Goal: Information Seeking & Learning: Learn about a topic

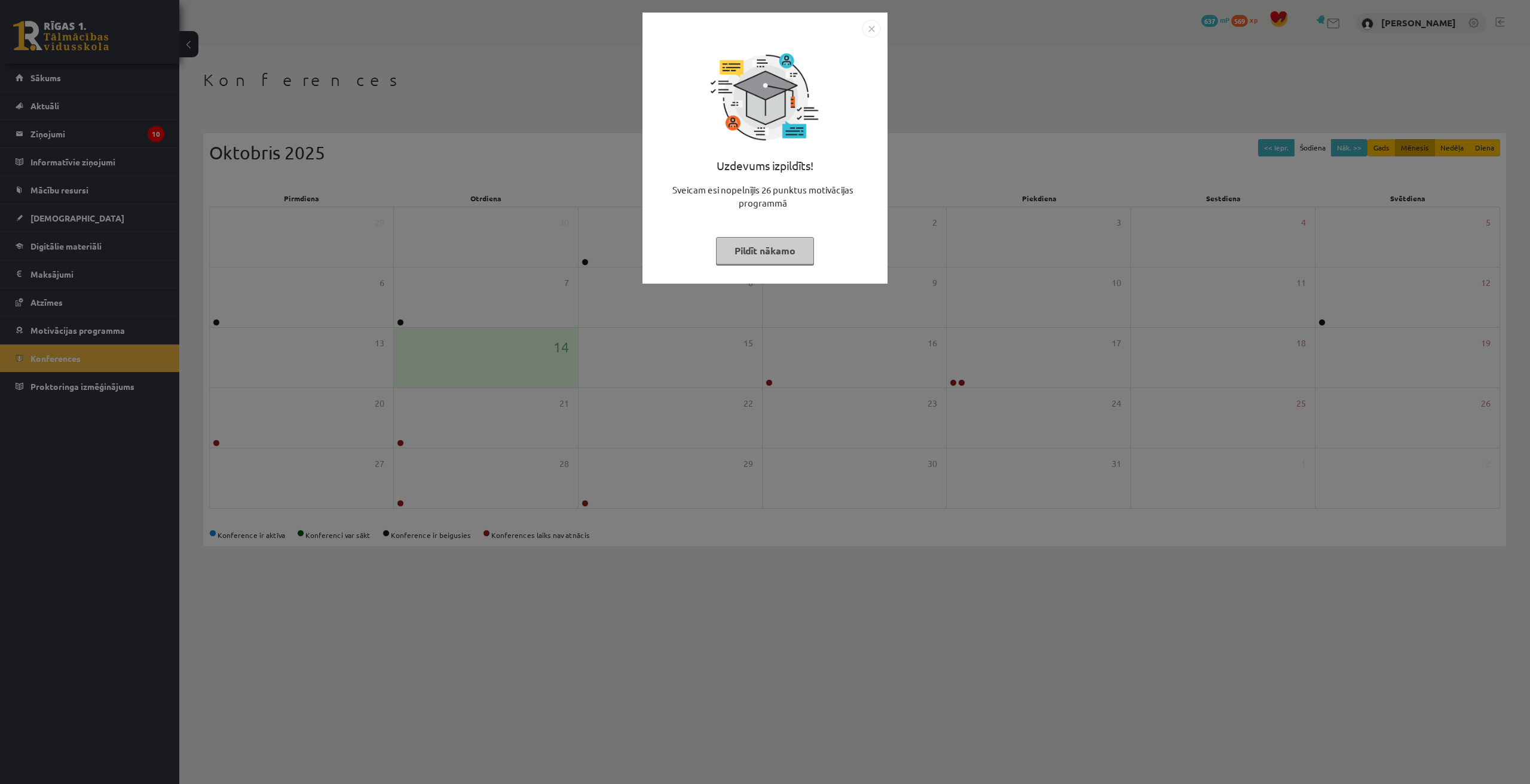
click at [763, 28] on img "Close" at bounding box center [871, 29] width 18 height 18
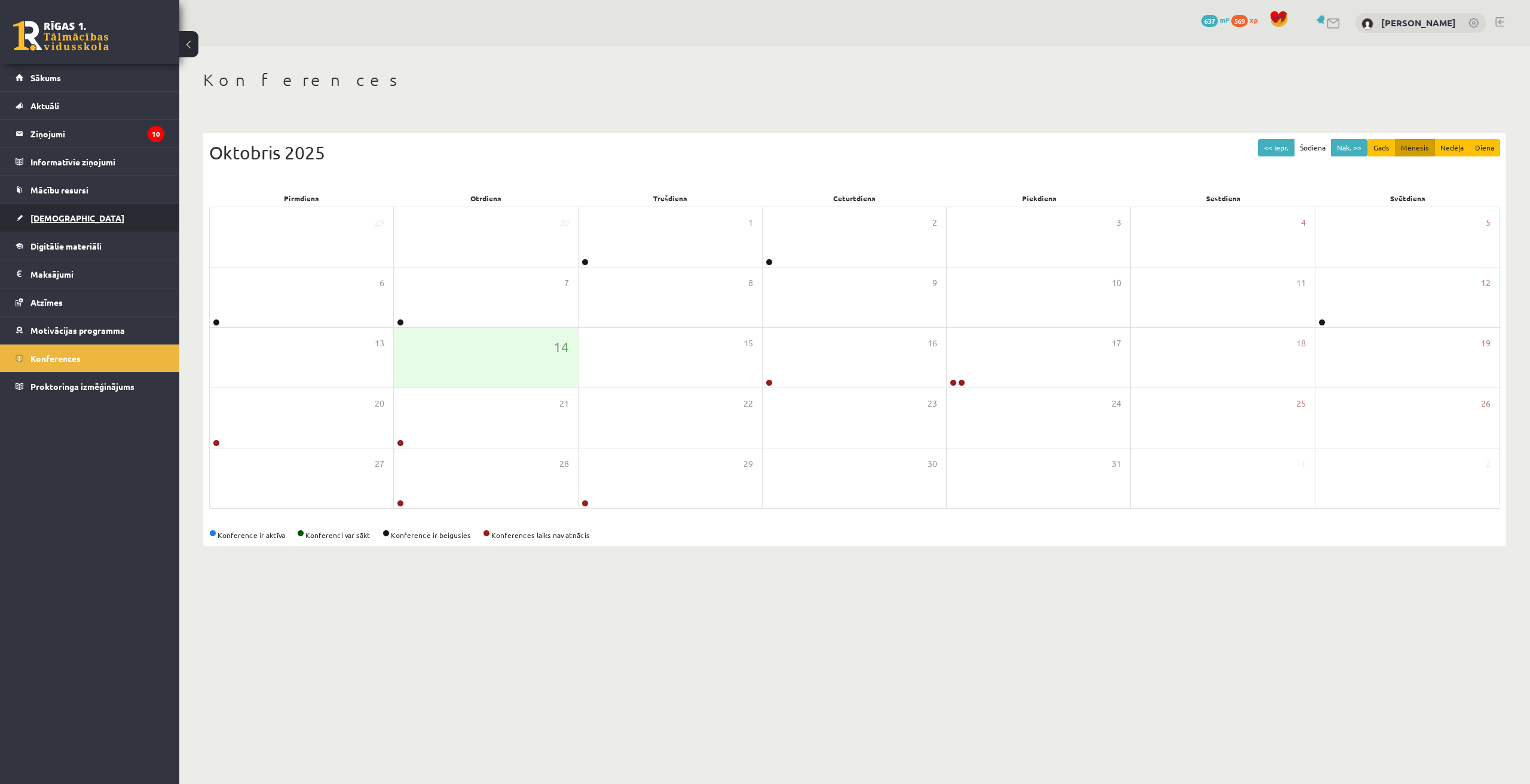
click at [46, 227] on link "[DEMOGRAPHIC_DATA]" at bounding box center [89, 218] width 149 height 28
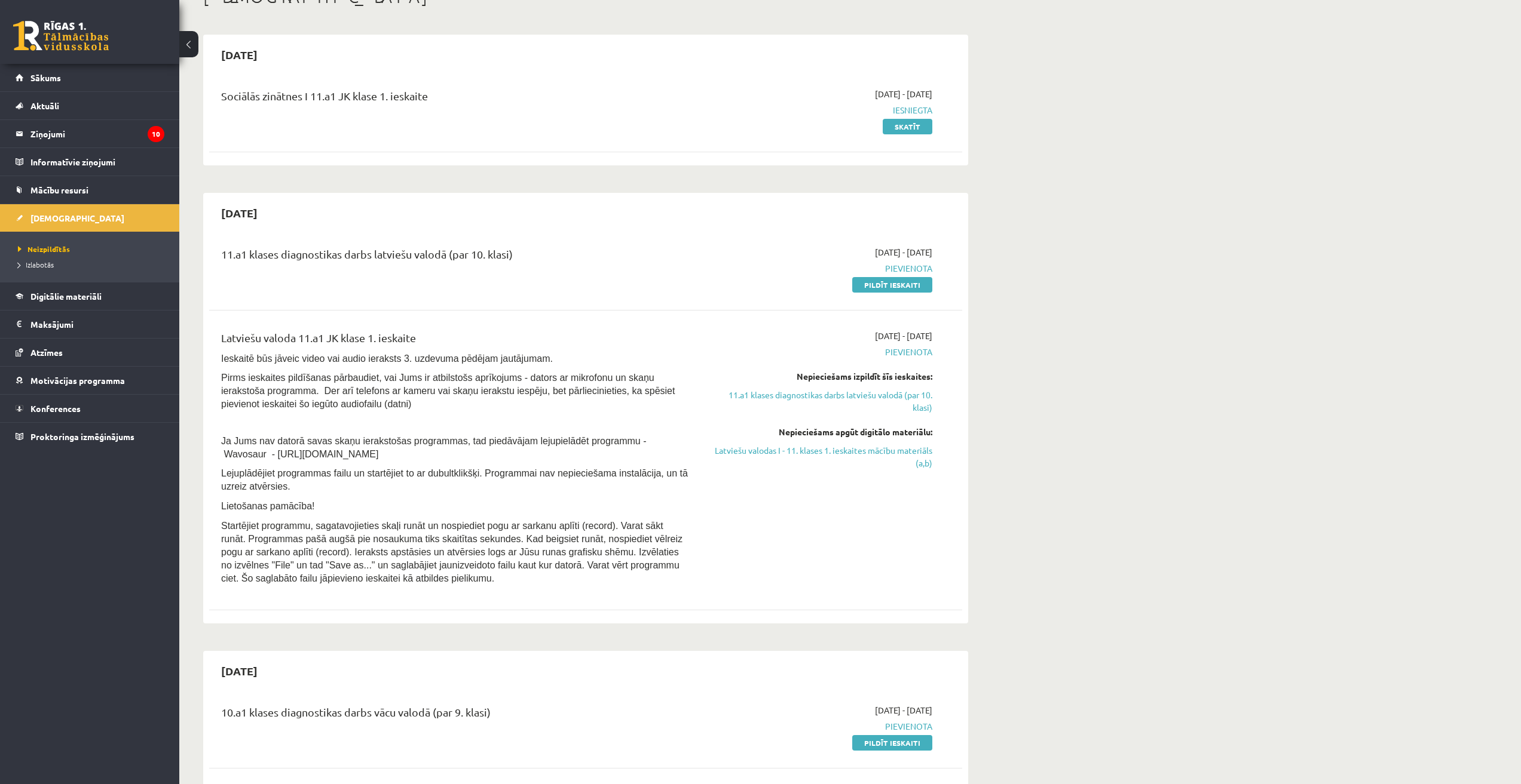
scroll to position [60, 0]
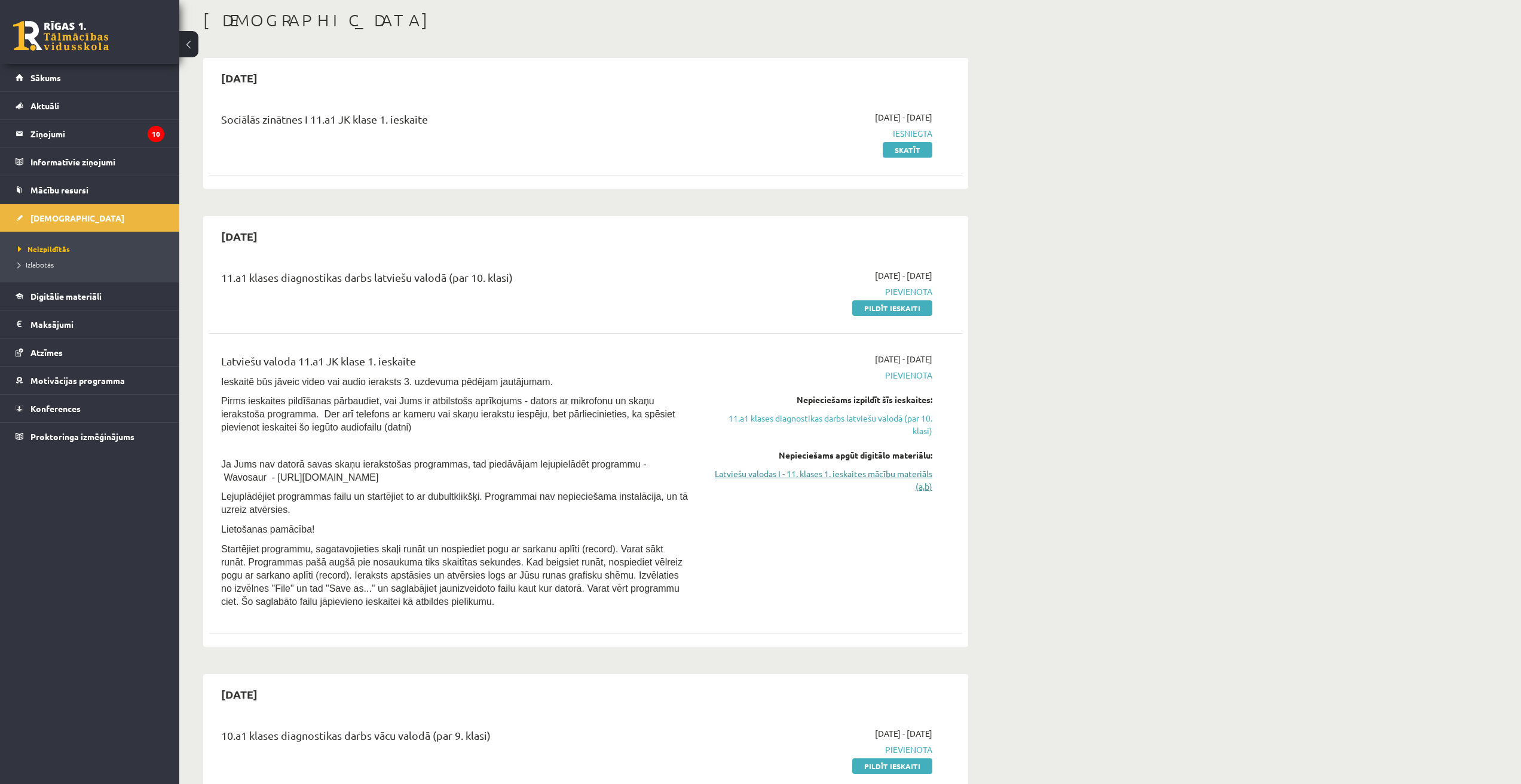
click at [763, 470] on link "Latviešu valodas I - 11. klases 1. ieskaites mācību materiāls (a,b)" at bounding box center [819, 480] width 226 height 25
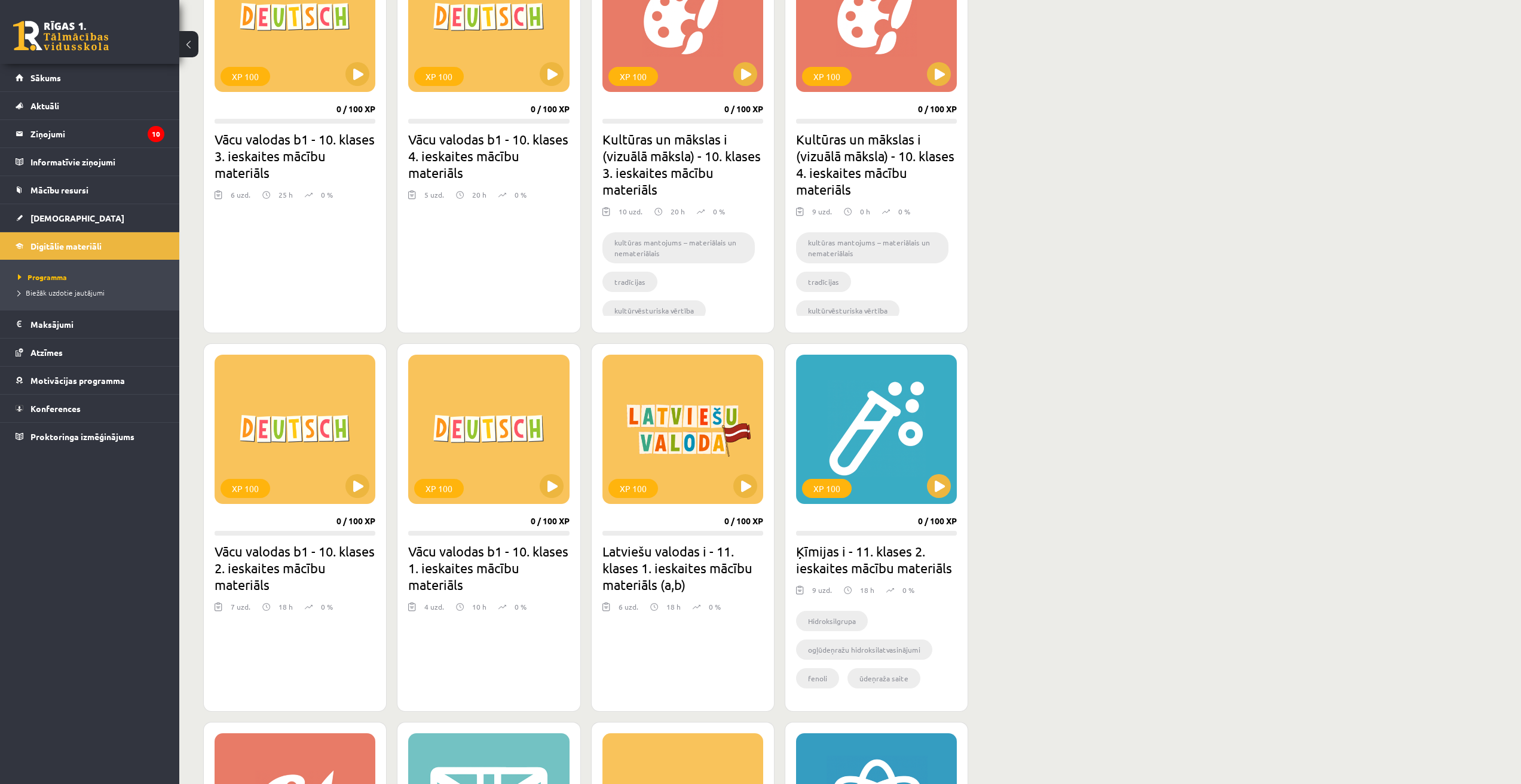
scroll to position [597, 0]
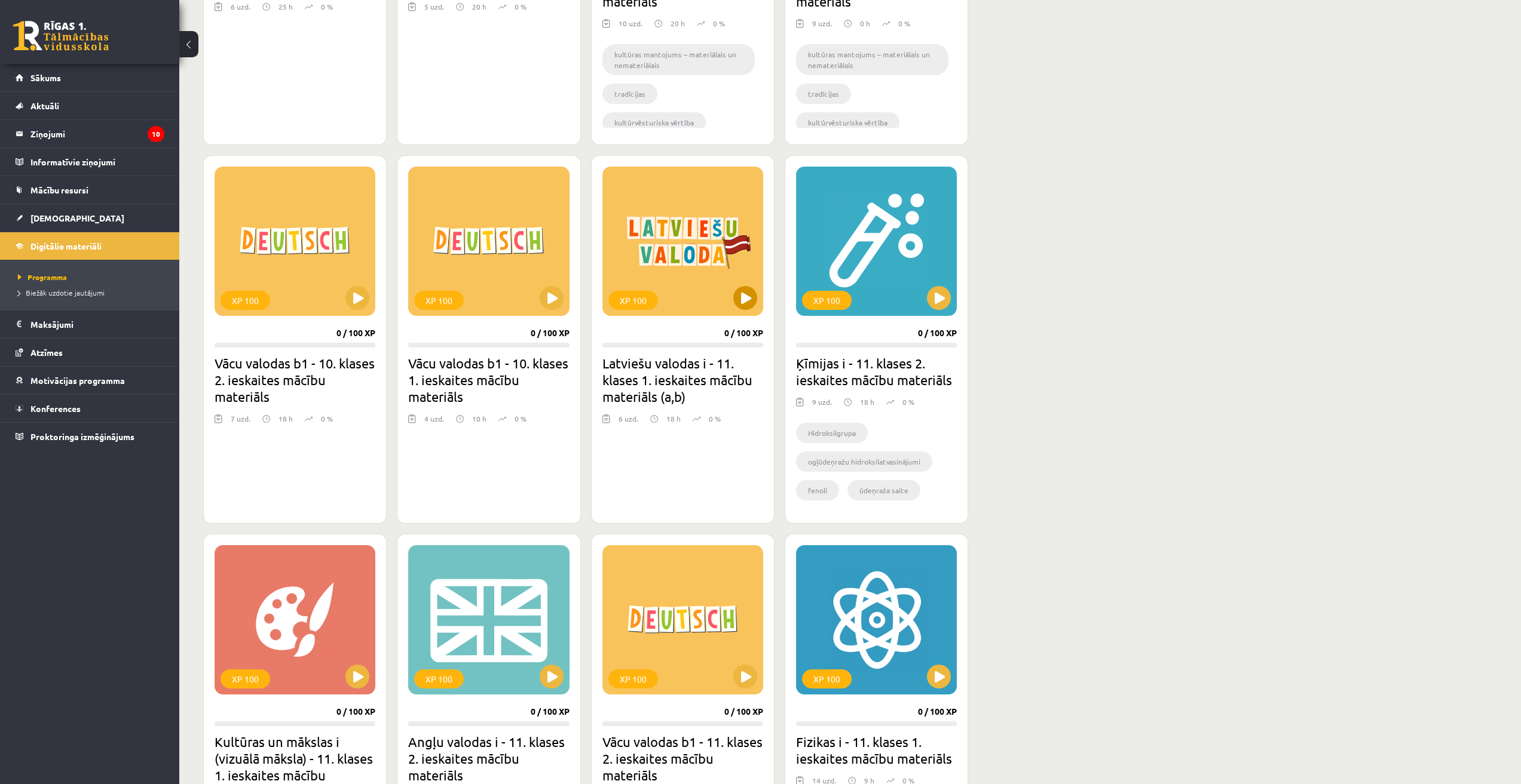
click at [657, 239] on div "XP 100" at bounding box center [682, 242] width 160 height 149
drag, startPoint x: 710, startPoint y: 278, endPoint x: 1417, endPoint y: 269, distance: 707.1
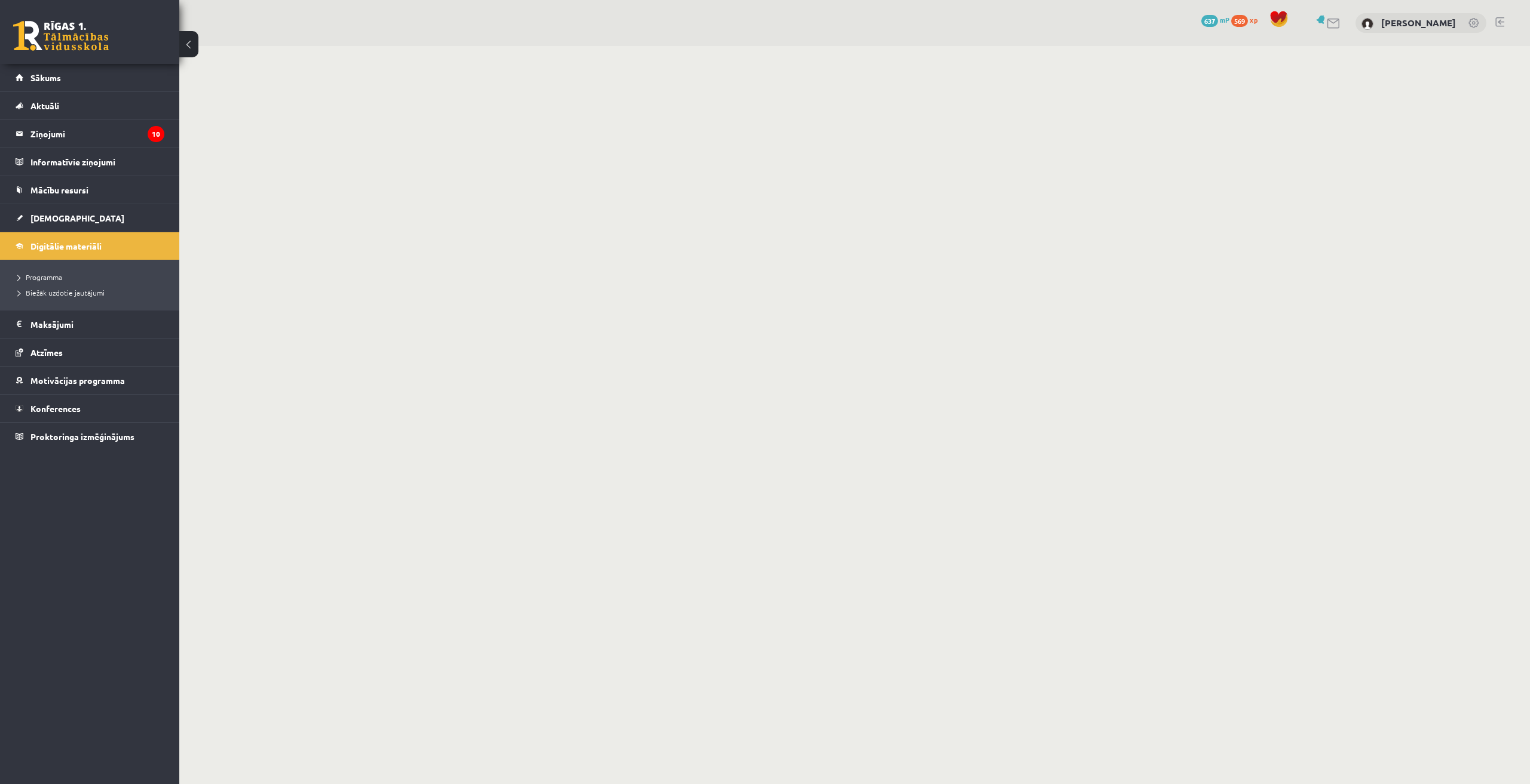
click at [1406, 277] on body "0 Dāvanas 637 mP 569 xp [PERSON_NAME] Sākums Aktuāli Kā mācīties eSKOLĀ Kontakt…" at bounding box center [765, 392] width 1530 height 784
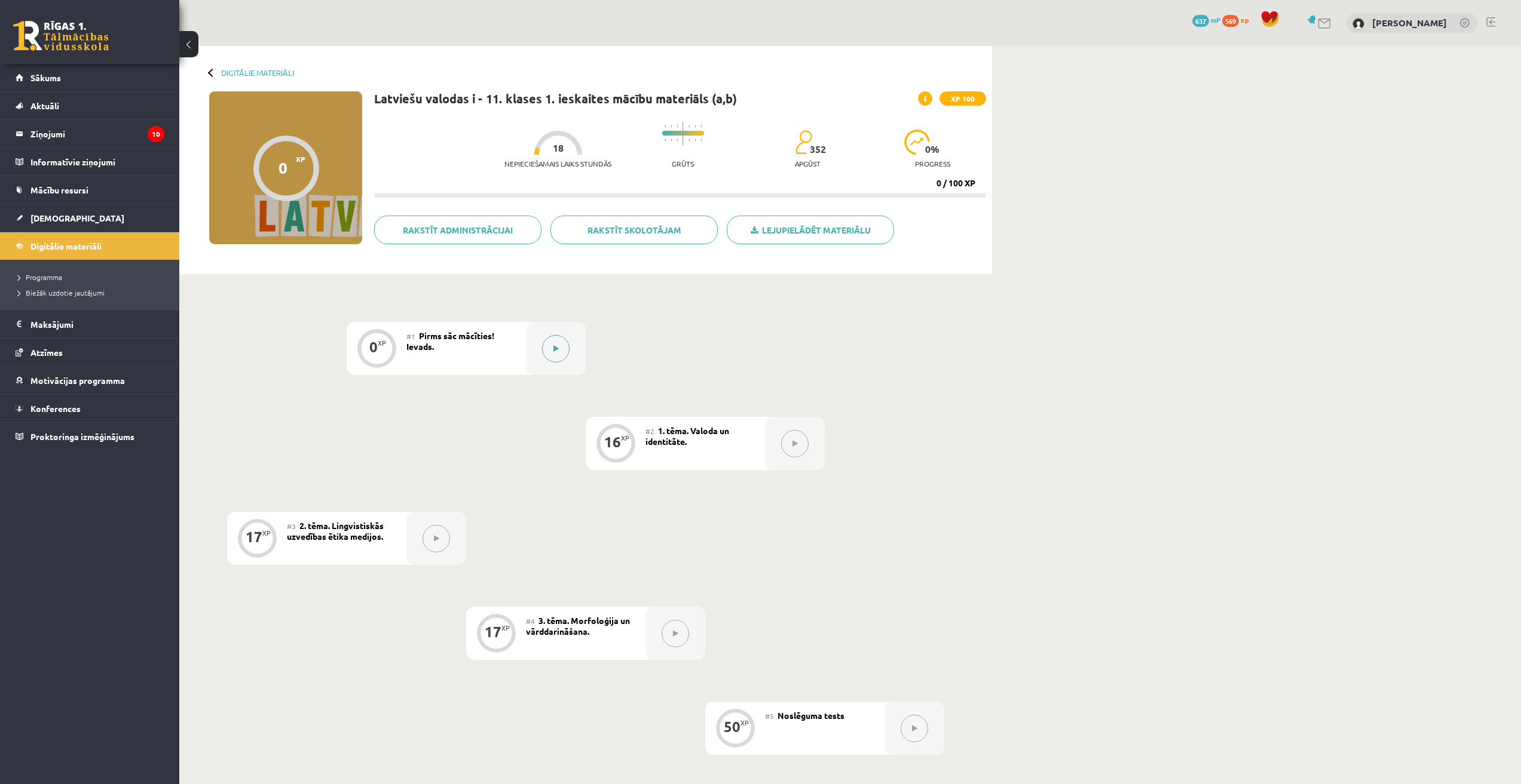
click at [565, 333] on div at bounding box center [556, 348] width 60 height 53
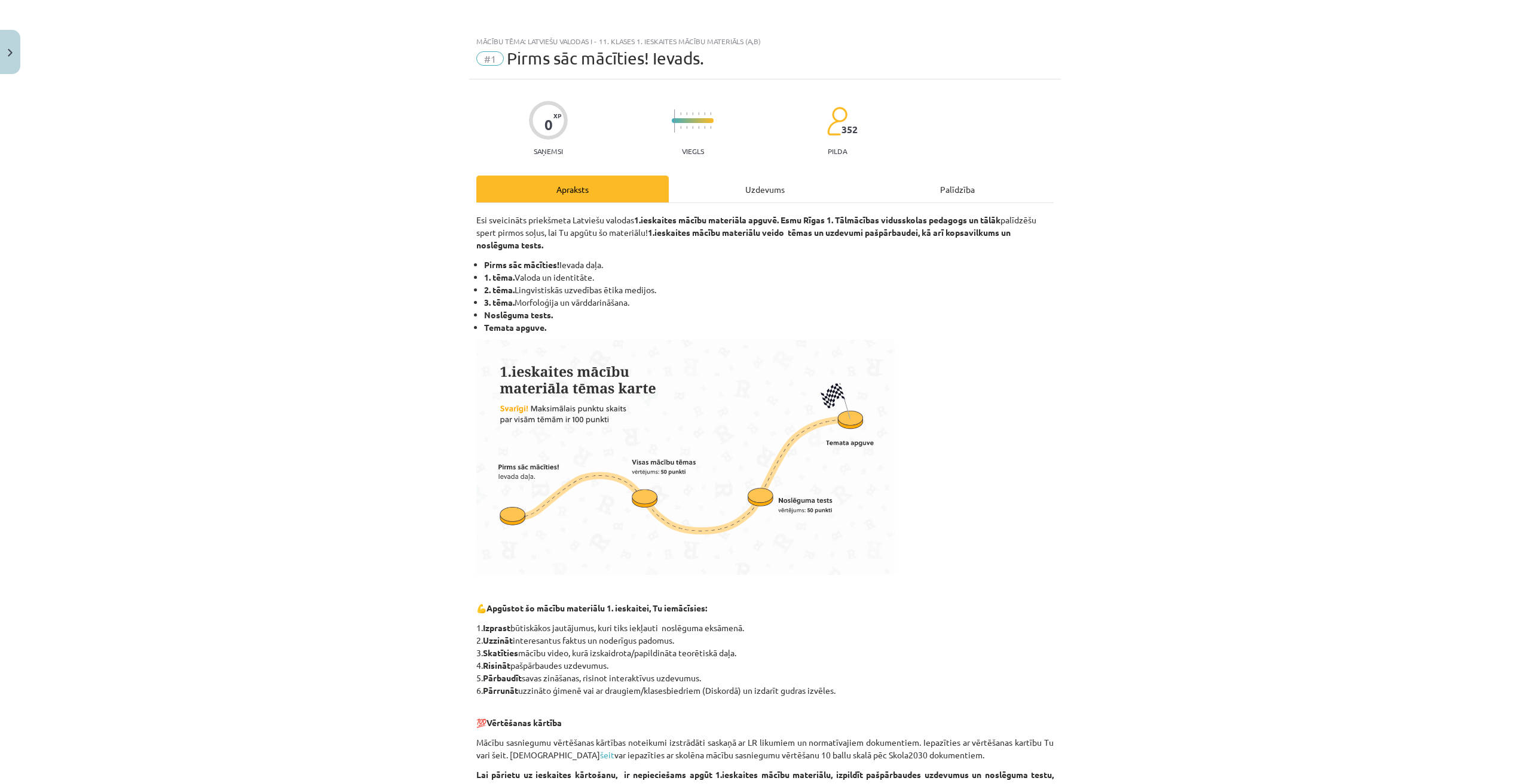
click at [781, 193] on div "Uzdevums" at bounding box center [765, 189] width 193 height 27
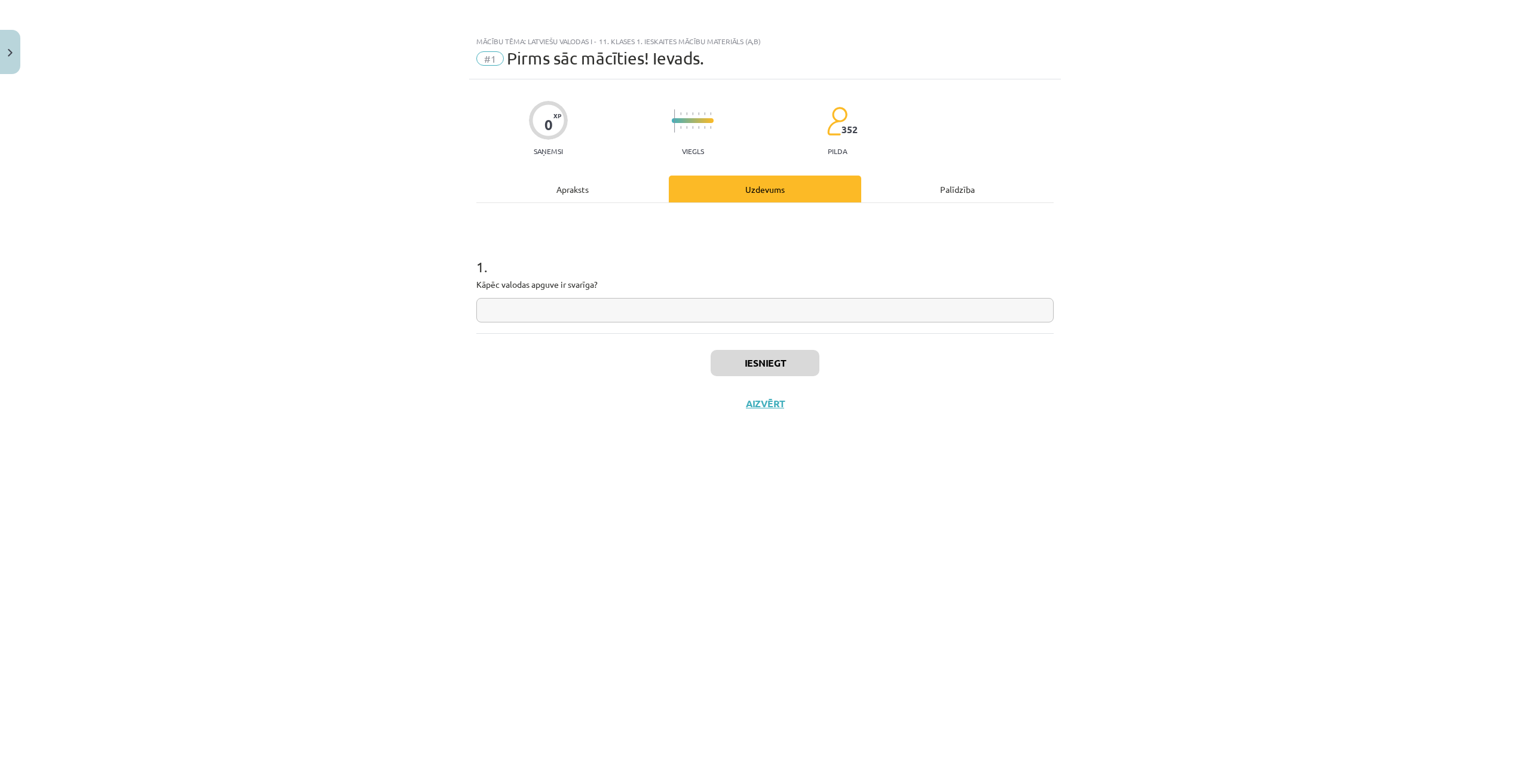
click at [741, 316] on input "text" at bounding box center [765, 310] width 577 height 24
click at [669, 314] on input "text" at bounding box center [765, 310] width 577 height 24
drag, startPoint x: 628, startPoint y: 288, endPoint x: 467, endPoint y: 287, distance: 161.0
click at [467, 287] on div "Mācību tēma: Latviešu valodas i - 11. klases 1. ieskaites mācību materiāls (a,b…" at bounding box center [765, 392] width 1530 height 784
copy p "Kāpēc valodas apguve ir svarīga?"
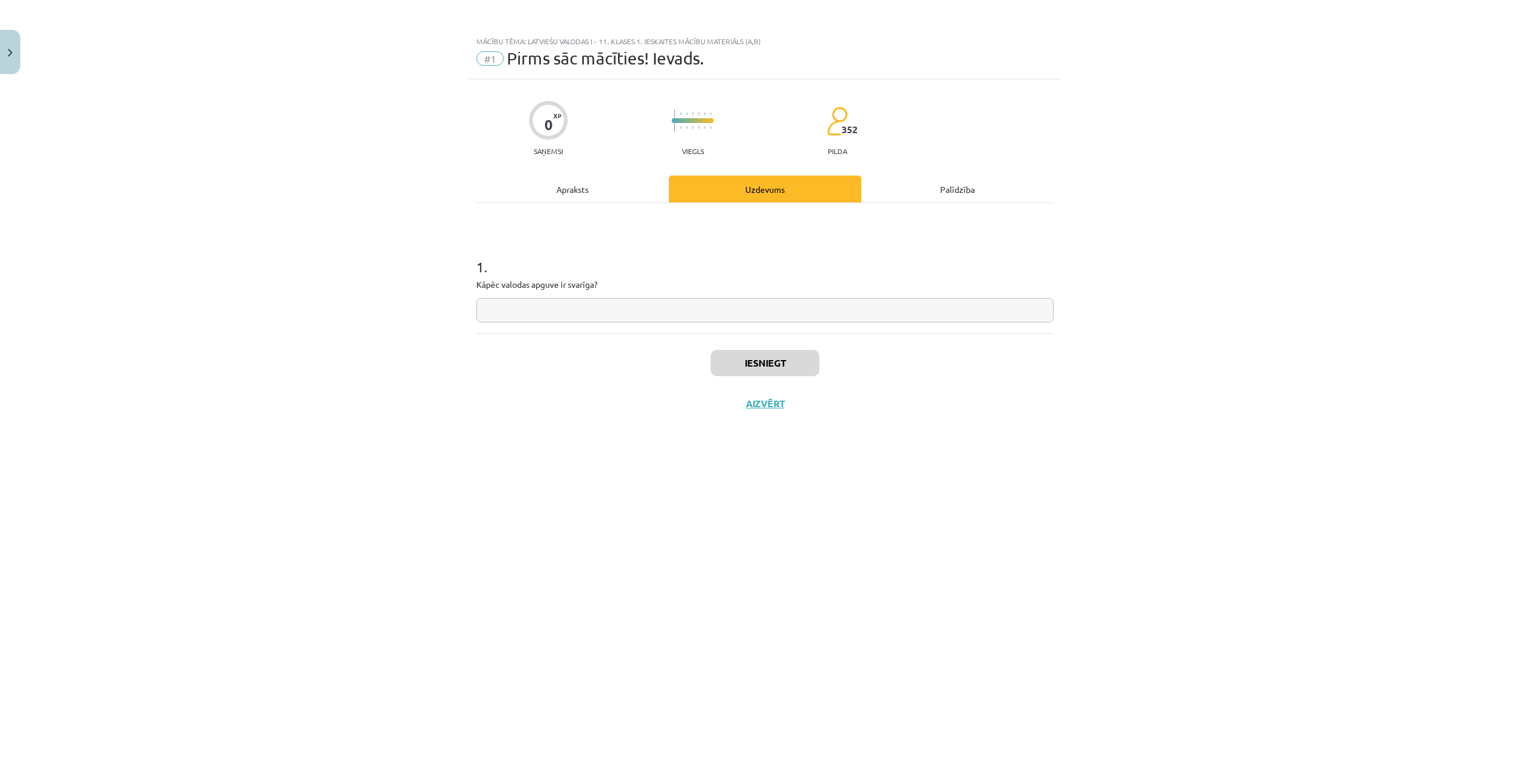
click at [582, 311] on input "text" at bounding box center [765, 310] width 577 height 24
paste input "**********"
click at [585, 287] on p "Kāpēc valodas apguve ir svarīga?" at bounding box center [765, 284] width 577 height 12
click at [498, 308] on input "**********" at bounding box center [765, 310] width 577 height 24
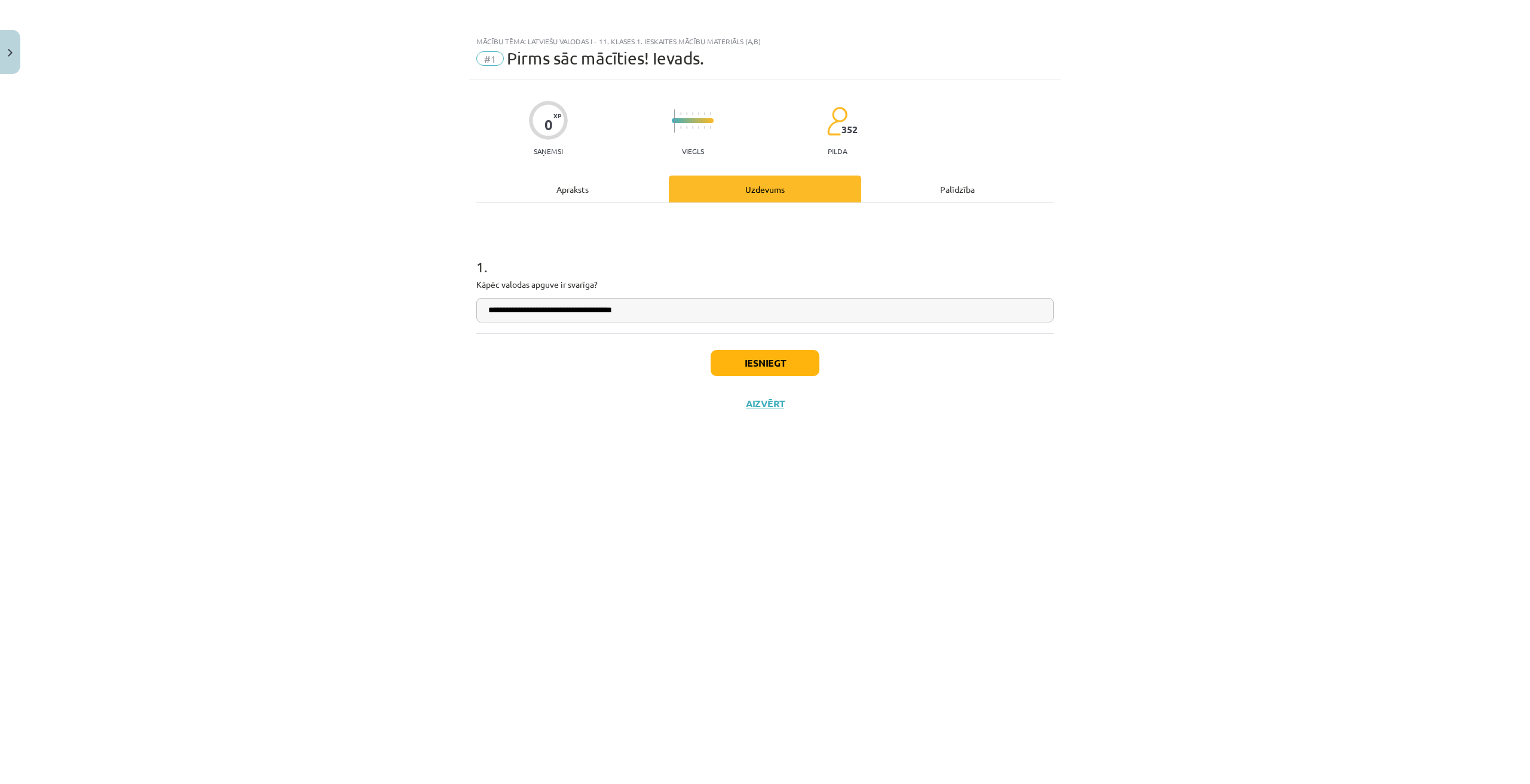
click at [498, 310] on input "**********" at bounding box center [765, 310] width 577 height 24
type input "**********"
click at [781, 367] on button "Iesniegt" at bounding box center [765, 363] width 108 height 26
click at [776, 411] on button "Nākamā nodarbība" at bounding box center [765, 411] width 117 height 28
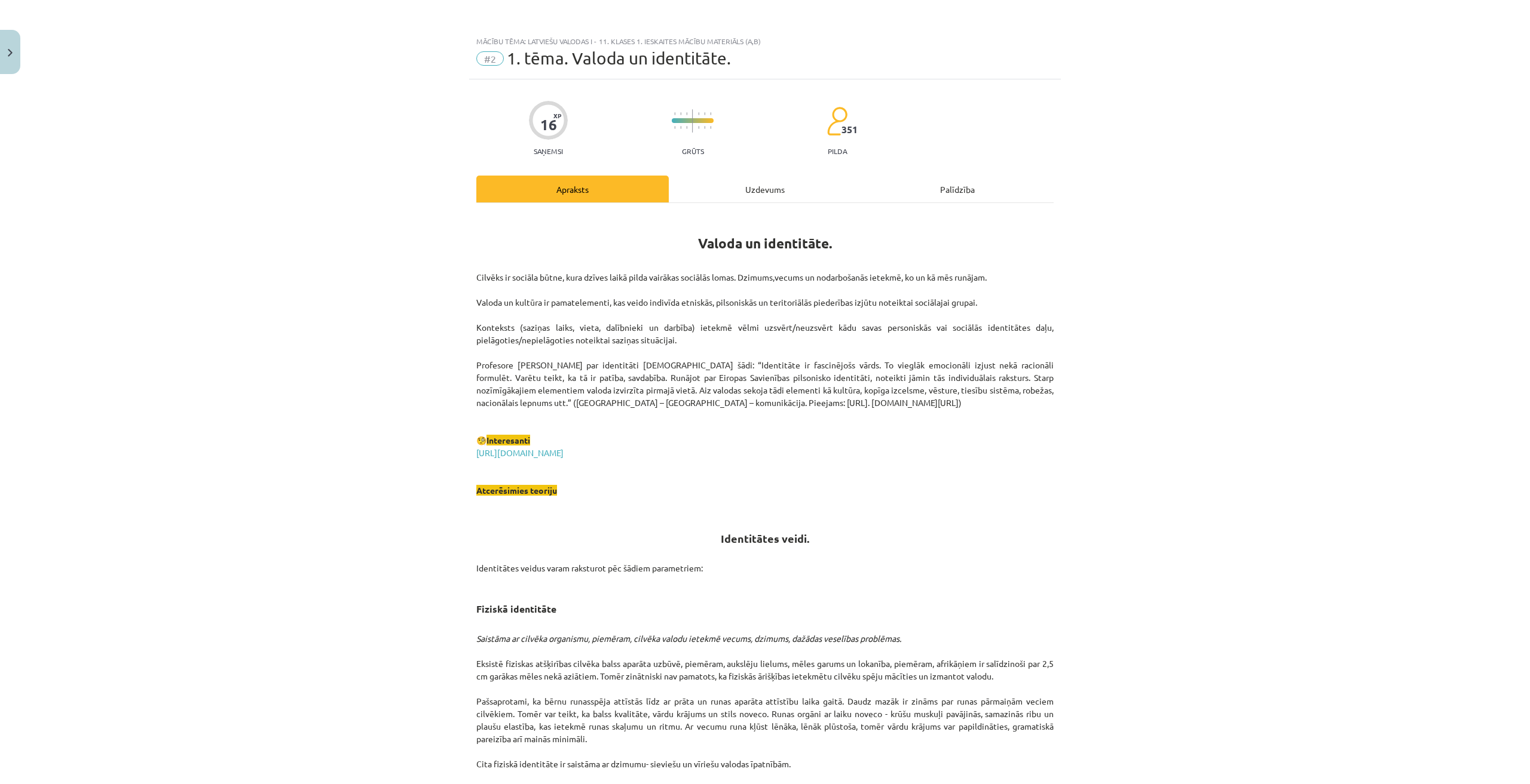
click at [744, 187] on div "Uzdevums" at bounding box center [765, 189] width 193 height 27
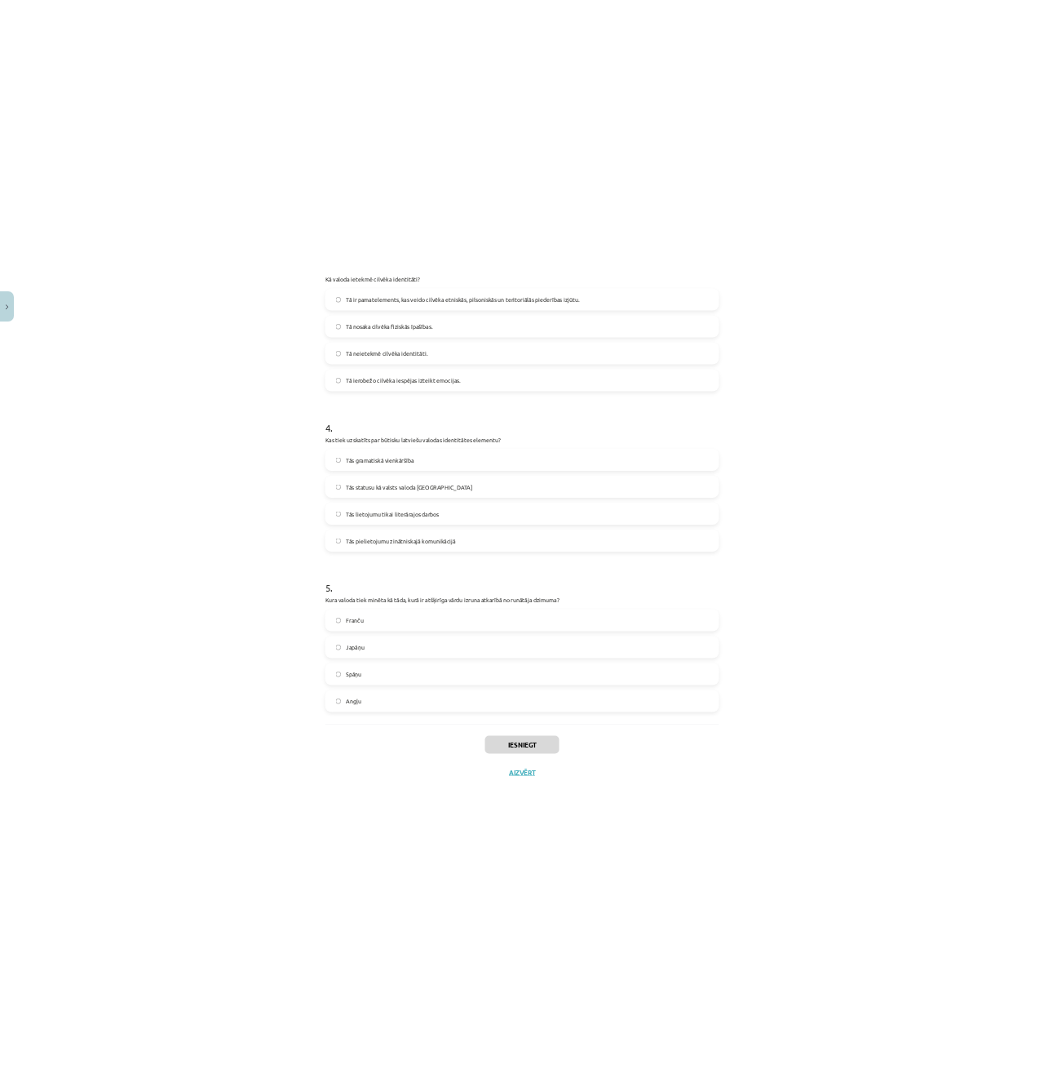
scroll to position [1007, 0]
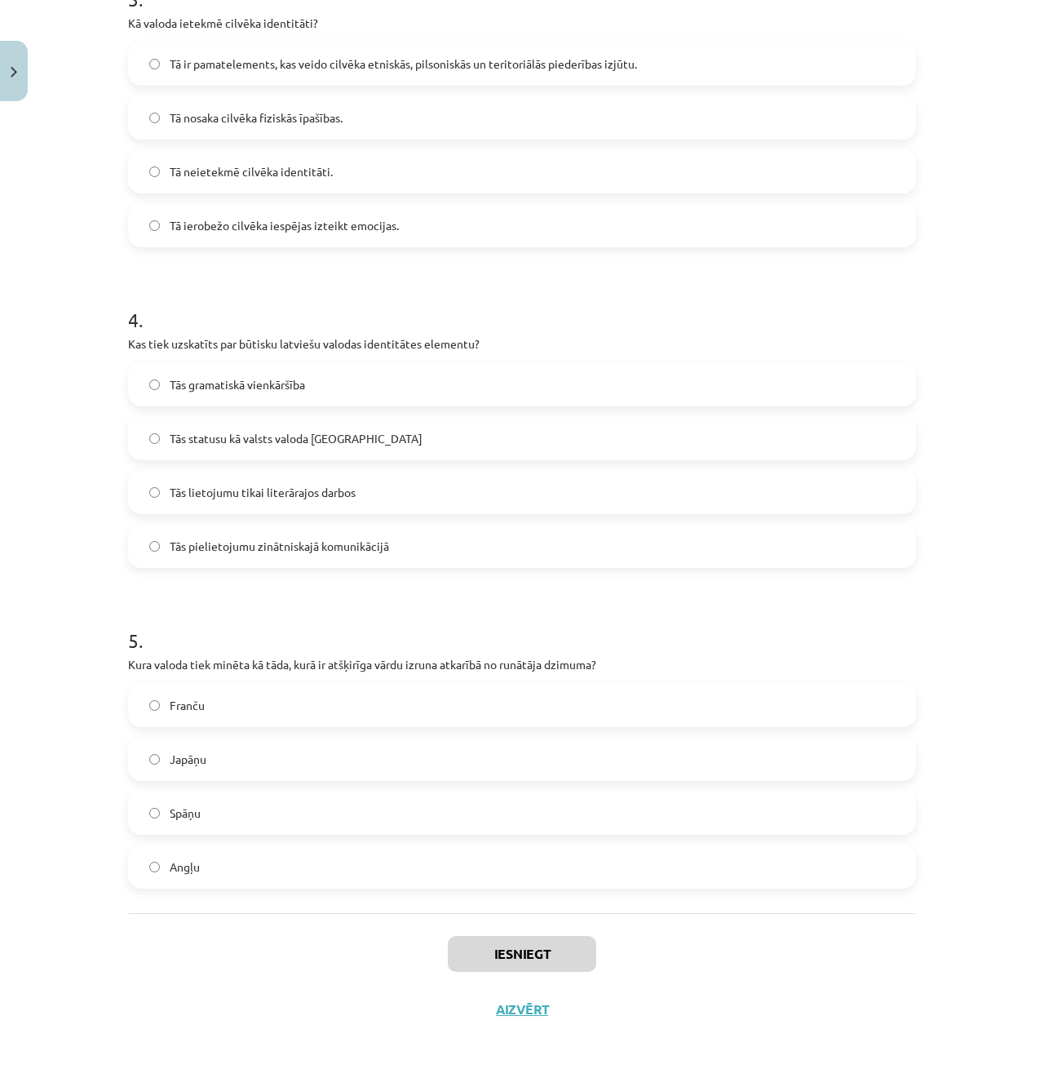
click at [995, 294] on div "Mācību tēma: Latviešu valodas i - 11. klases 1. ieskaites mācību materiāls (a,b…" at bounding box center [522, 539] width 1044 height 1078
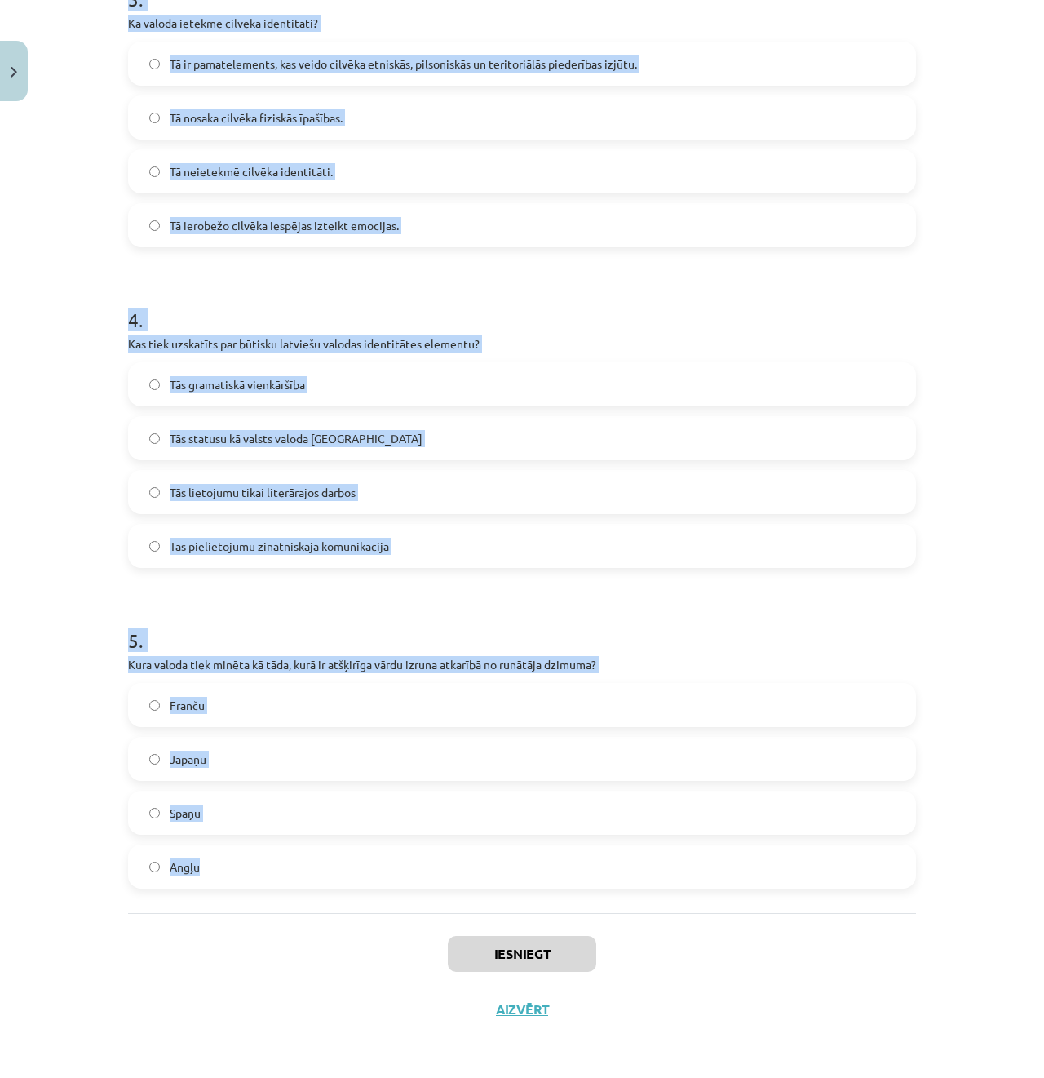
drag, startPoint x: 113, startPoint y: 91, endPoint x: 301, endPoint y: 841, distance: 773.9
click at [301, 841] on div "16 XP Saņemsi Grūts 351 pilda Apraksts Uzdevums Palīdzība 1 . Ko nozīmē etnokul…" at bounding box center [522, 69] width 808 height 1935
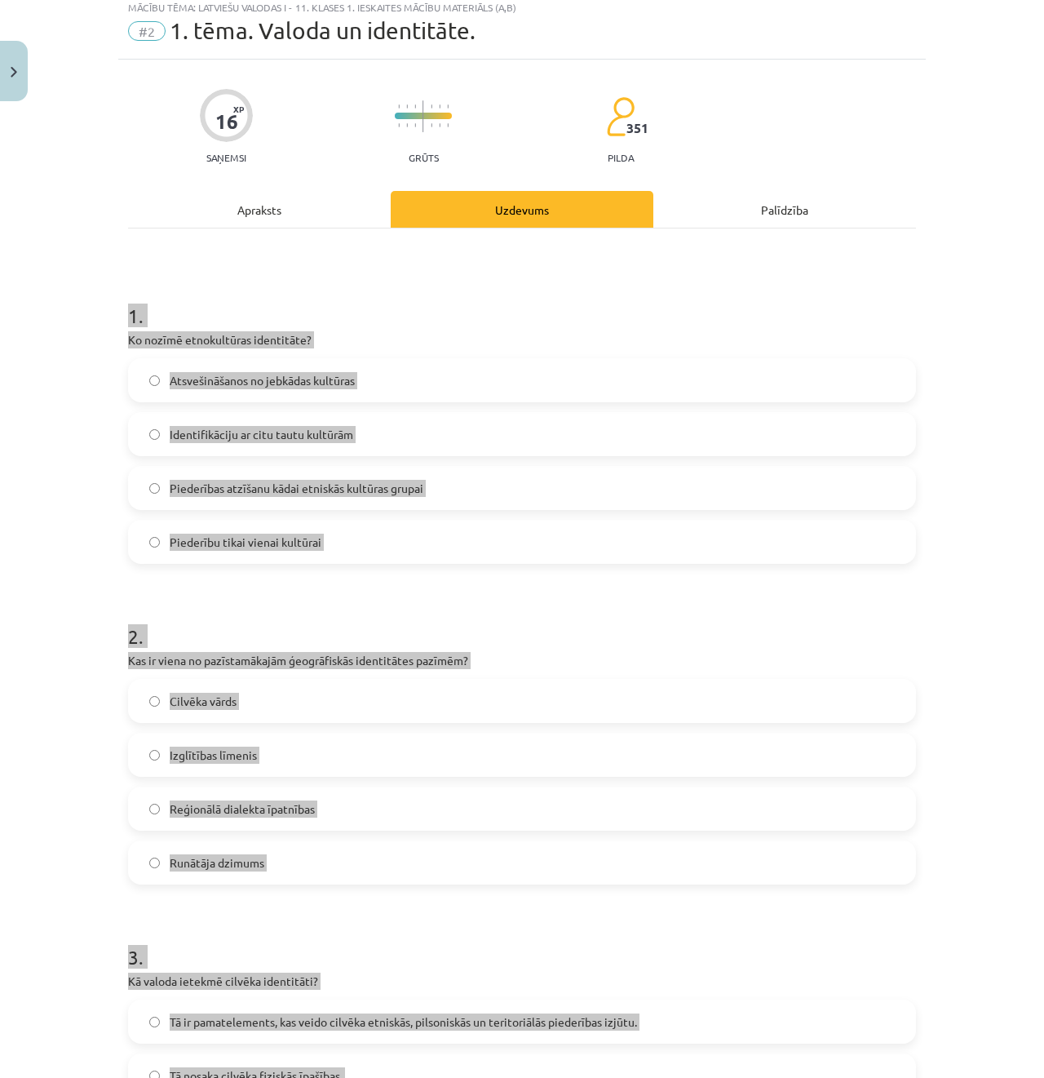
scroll to position [28, 0]
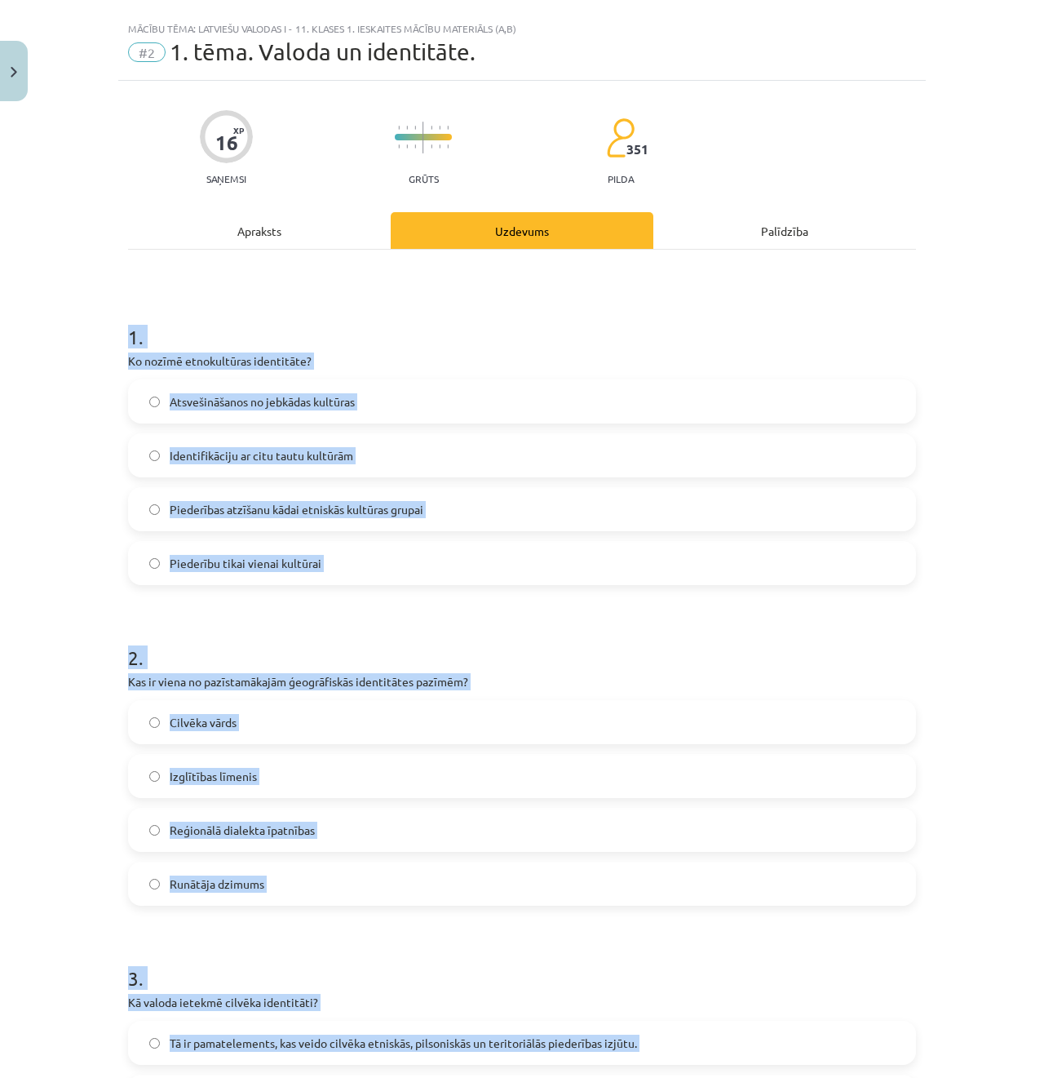
click at [419, 361] on p "Ko nozīmē etnokultūras identitāte?" at bounding box center [522, 360] width 788 height 17
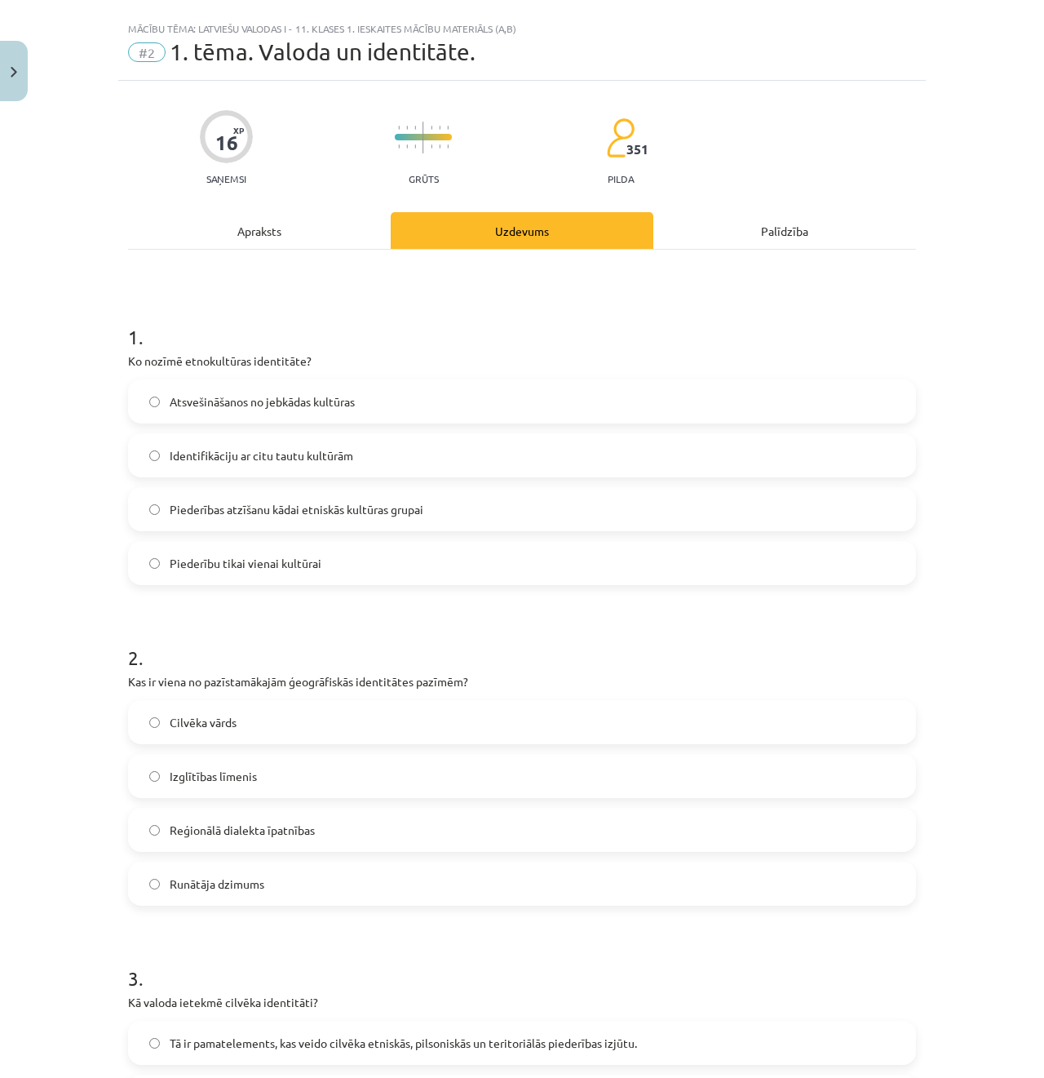
click at [388, 514] on span "Piederības atzīšanu kādai etniskās kultūras grupai" at bounding box center [297, 509] width 254 height 17
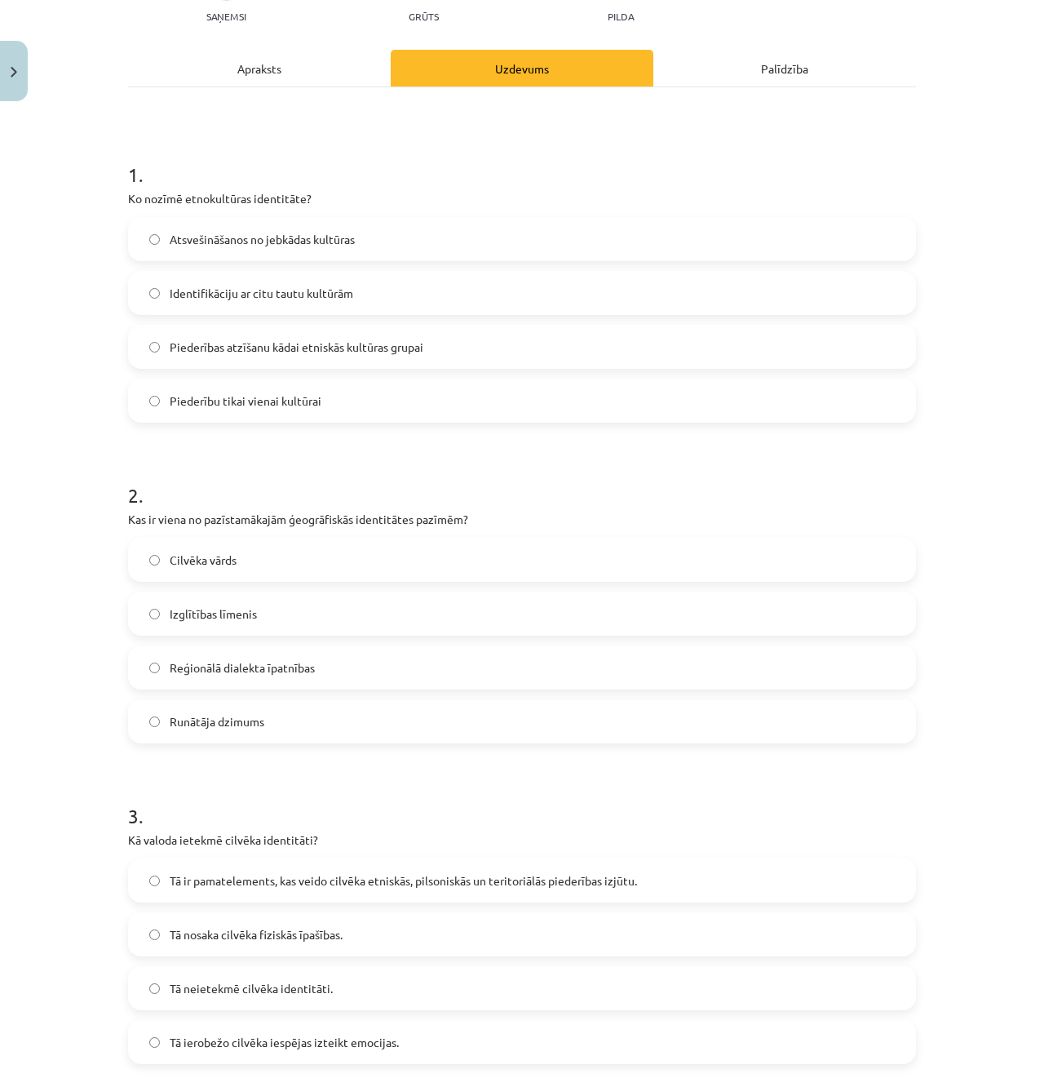
scroll to position [191, 0]
